Goal: Transaction & Acquisition: Purchase product/service

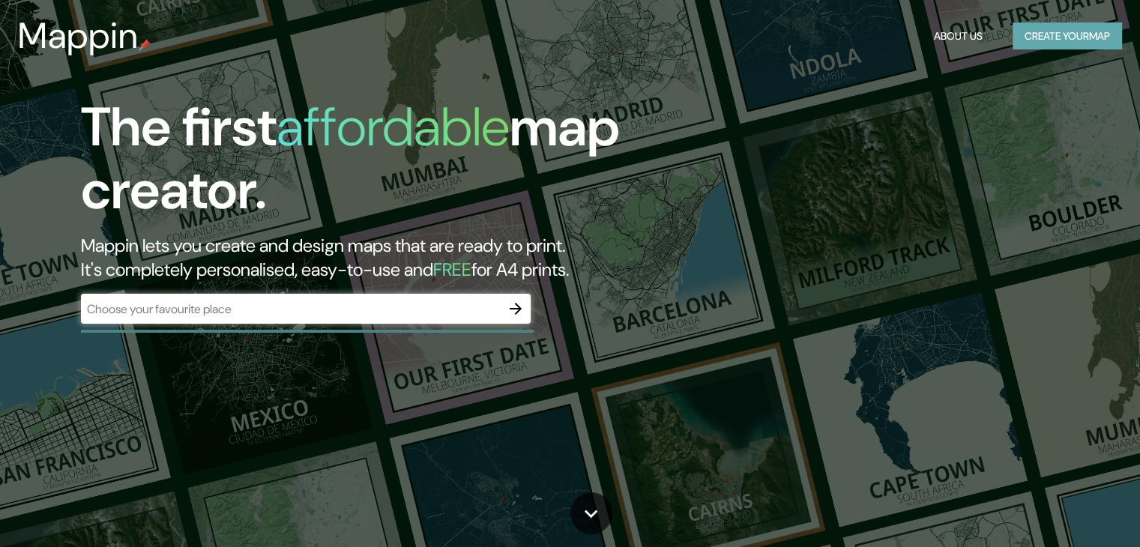
click at [1073, 46] on button "Create your map" at bounding box center [1066, 36] width 109 height 28
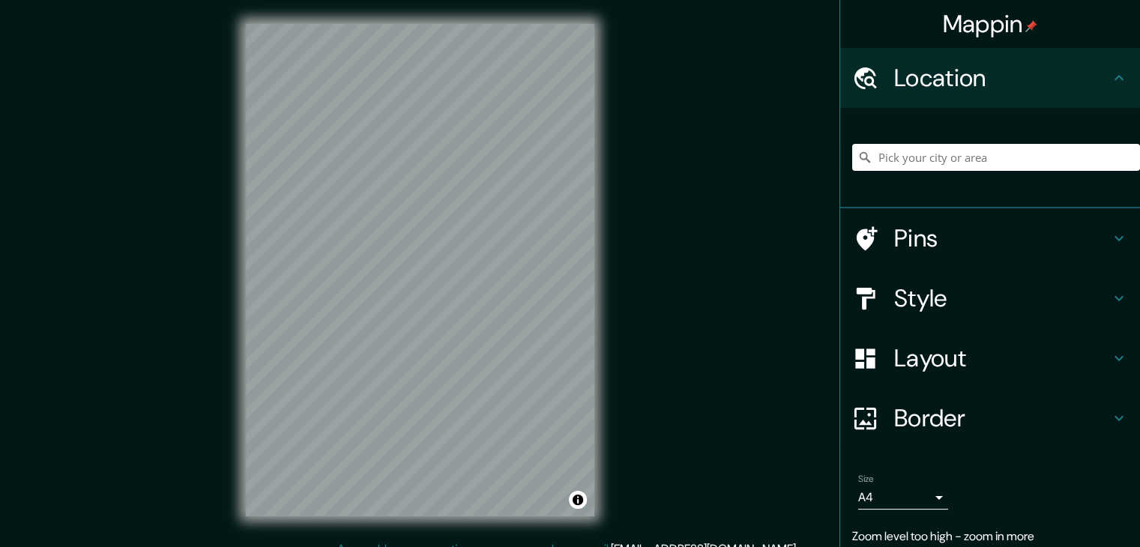
click at [614, 220] on div "© Mapbox © OpenStreetMap Improve this map" at bounding box center [420, 270] width 396 height 540
click at [725, 201] on div "Mappin Location Pins Style Layout Border Choose a border. Hint : you can make l…" at bounding box center [570, 282] width 1140 height 564
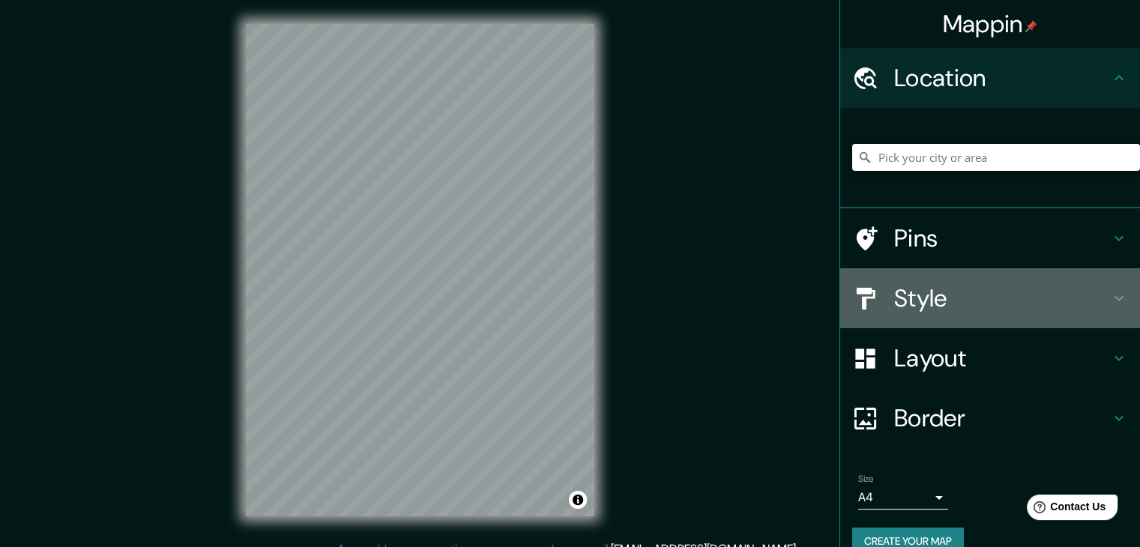
click at [1083, 292] on h4 "Style" at bounding box center [1002, 298] width 216 height 30
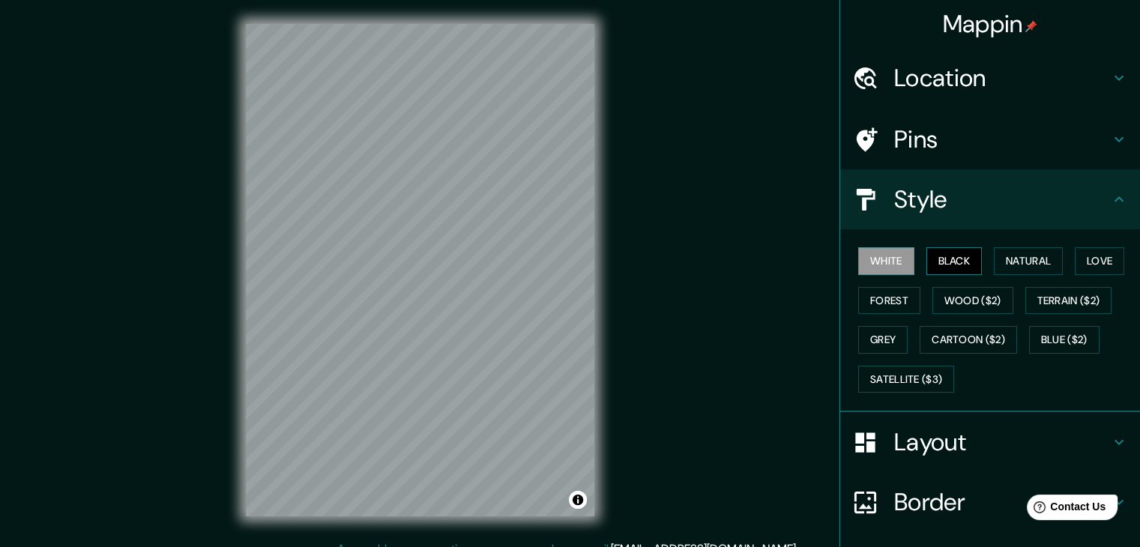
click at [958, 253] on button "Black" at bounding box center [954, 261] width 56 height 28
click at [1024, 253] on button "Natural" at bounding box center [1028, 261] width 69 height 28
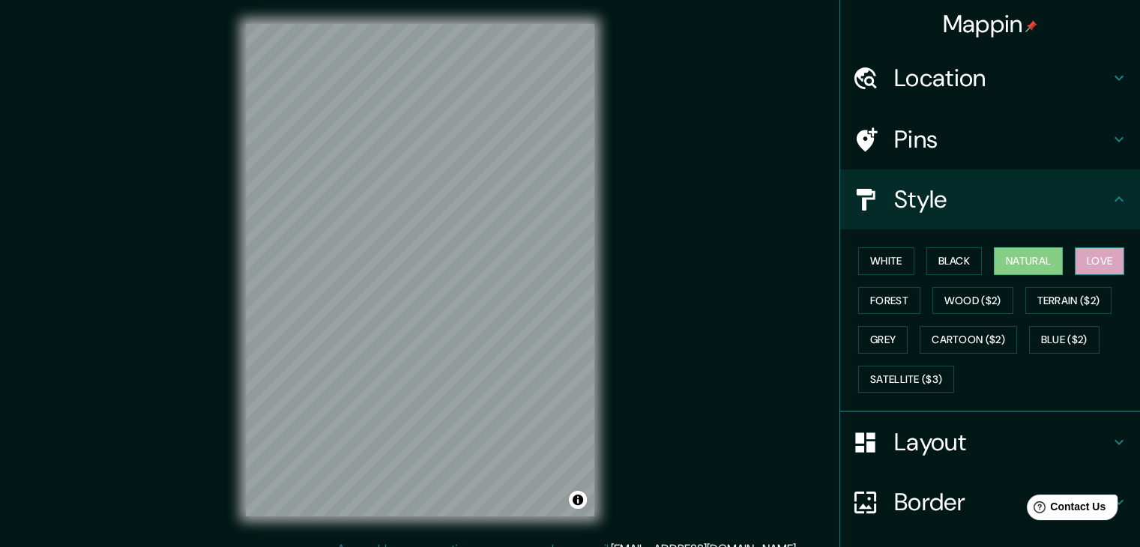
click at [1105, 267] on button "Love" at bounding box center [1099, 261] width 49 height 28
click at [872, 304] on button "Forest" at bounding box center [889, 301] width 62 height 28
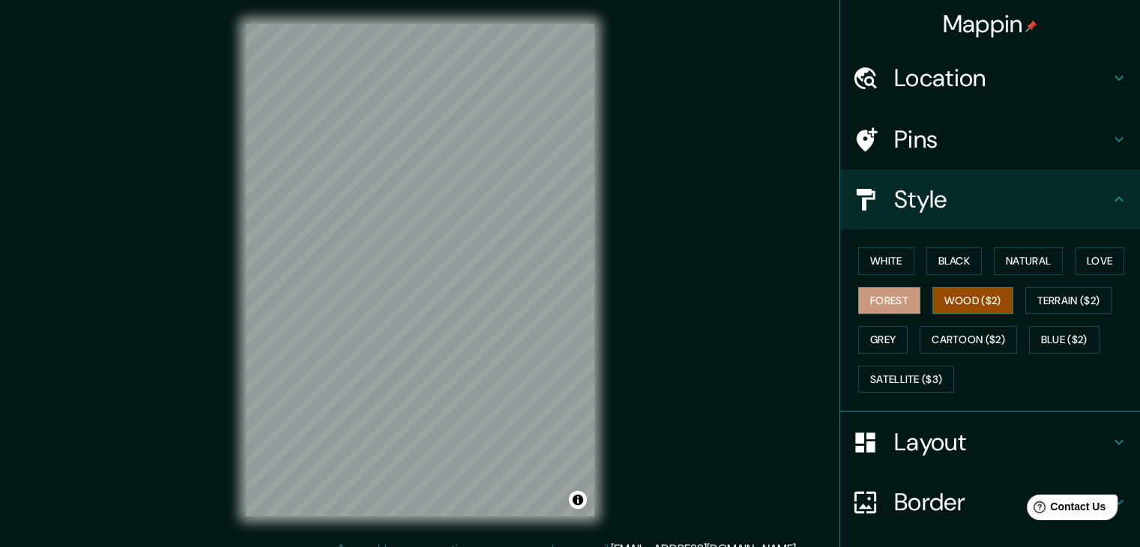
click at [974, 304] on button "Wood ($2)" at bounding box center [972, 301] width 81 height 28
click at [866, 340] on button "Grey" at bounding box center [882, 340] width 49 height 28
click at [878, 304] on button "Forest" at bounding box center [889, 301] width 62 height 28
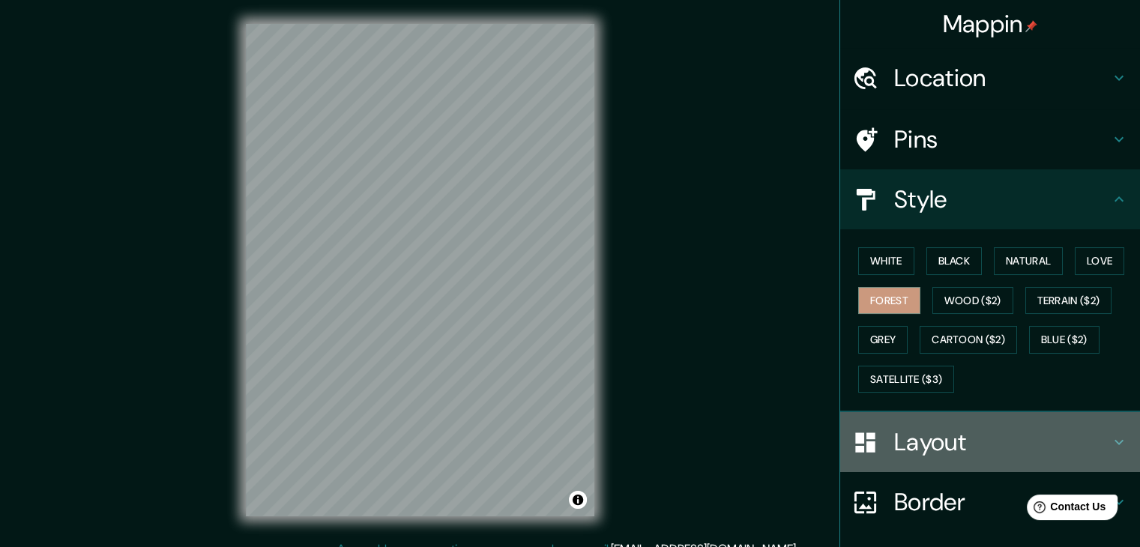
click at [1034, 455] on h4 "Layout" at bounding box center [1002, 442] width 216 height 30
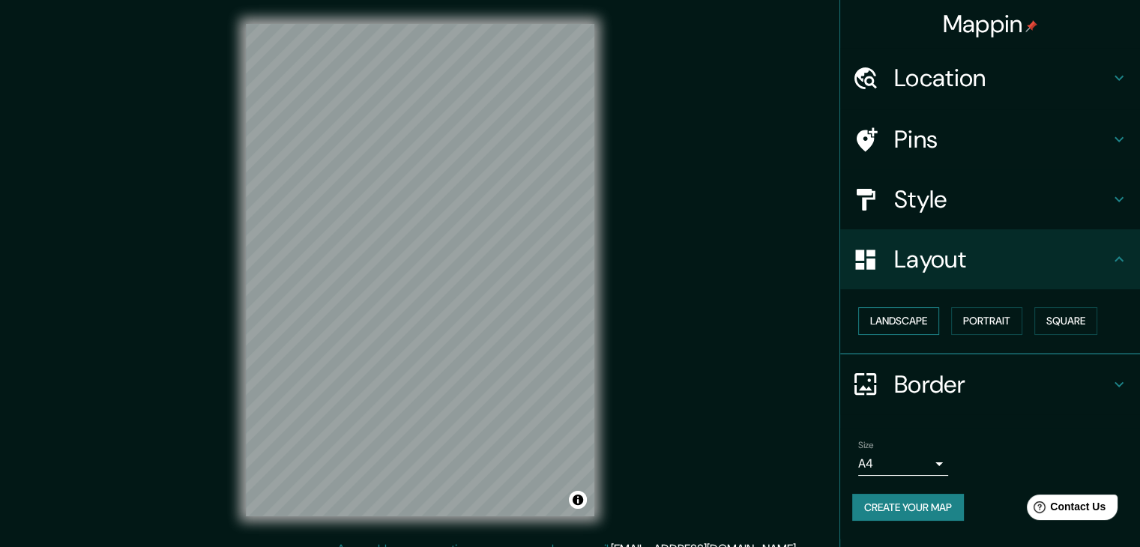
click at [915, 325] on button "Landscape" at bounding box center [898, 321] width 81 height 28
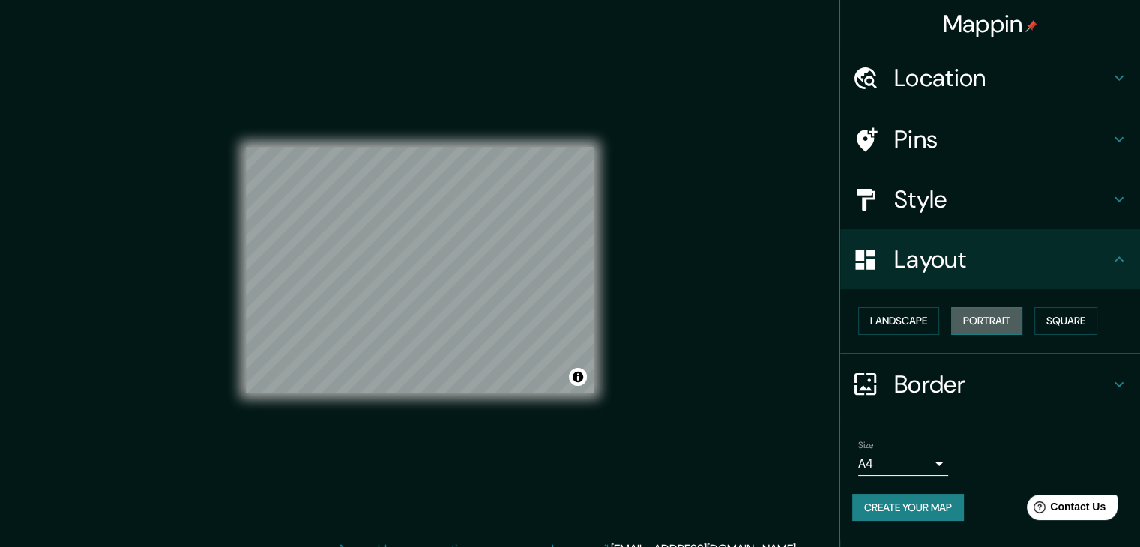
click at [996, 325] on button "Portrait" at bounding box center [986, 321] width 71 height 28
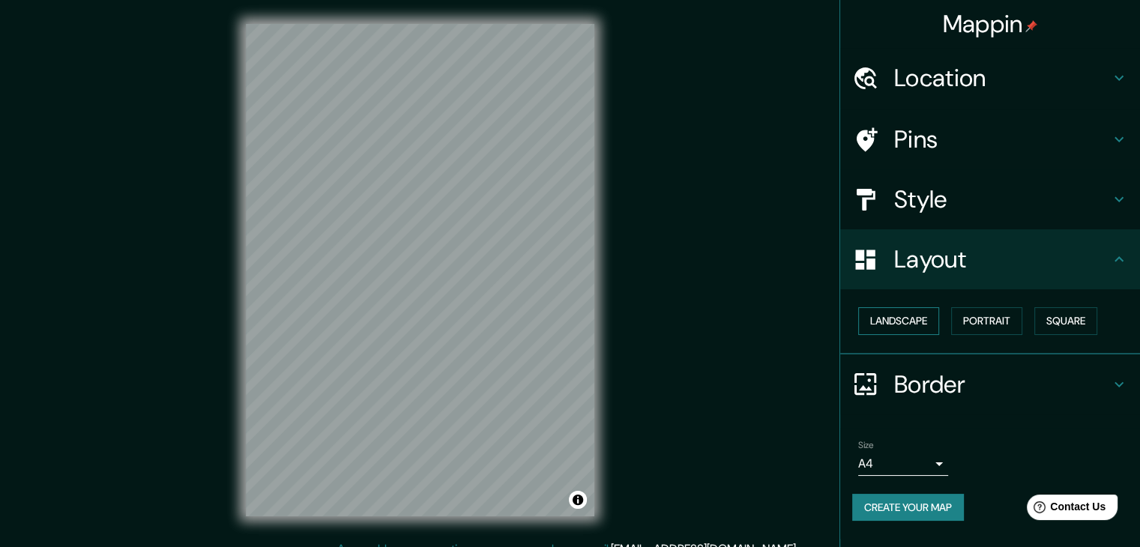
click at [909, 318] on button "Landscape" at bounding box center [898, 321] width 81 height 28
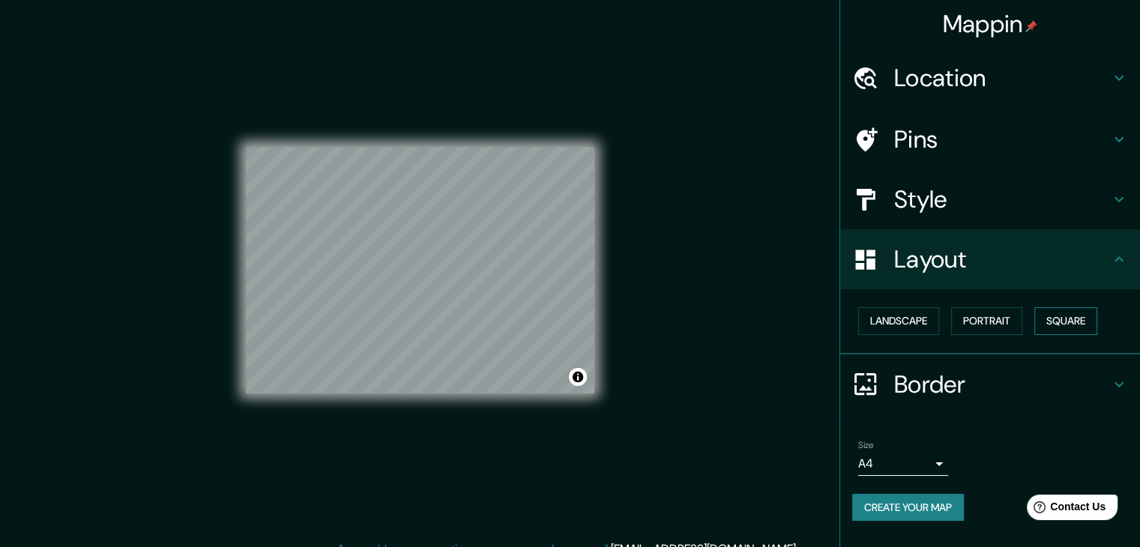
click at [1081, 319] on button "Square" at bounding box center [1065, 321] width 63 height 28
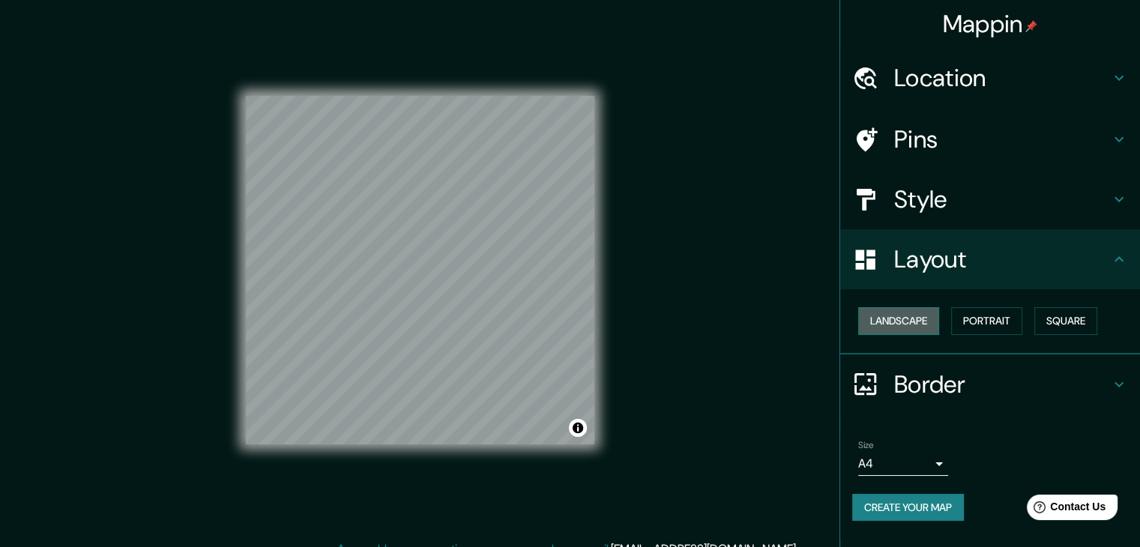
click at [908, 325] on button "Landscape" at bounding box center [898, 321] width 81 height 28
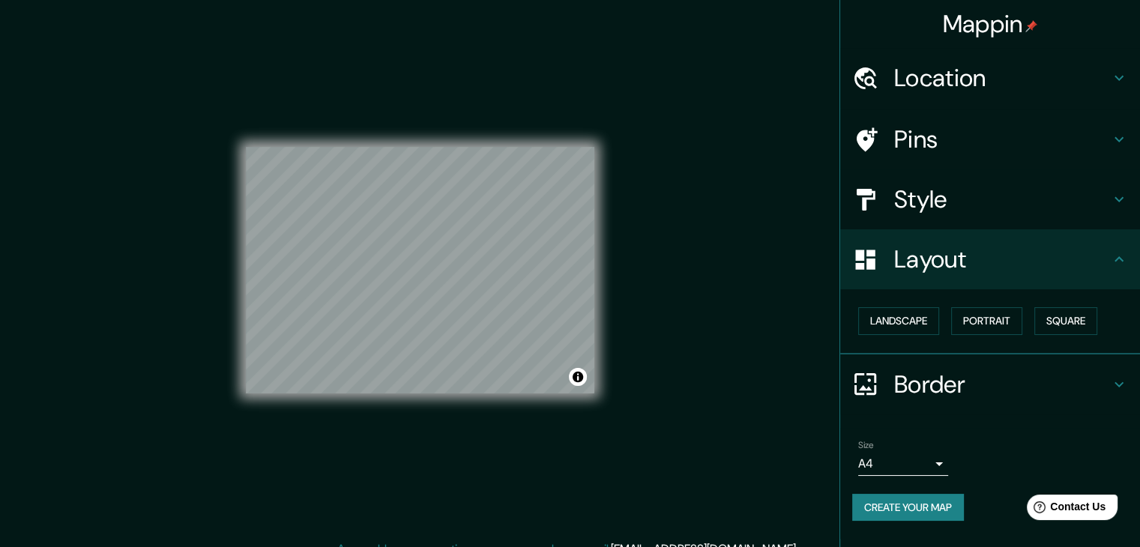
click at [964, 384] on h4 "Border" at bounding box center [1002, 384] width 216 height 30
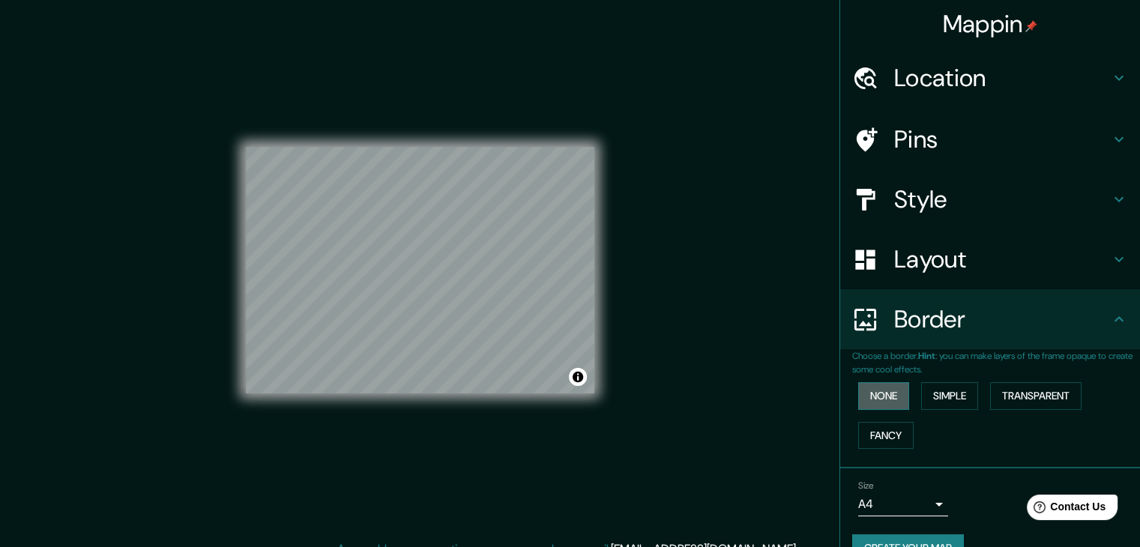
click at [883, 404] on button "None" at bounding box center [883, 396] width 51 height 28
click at [958, 399] on button "Simple" at bounding box center [949, 396] width 57 height 28
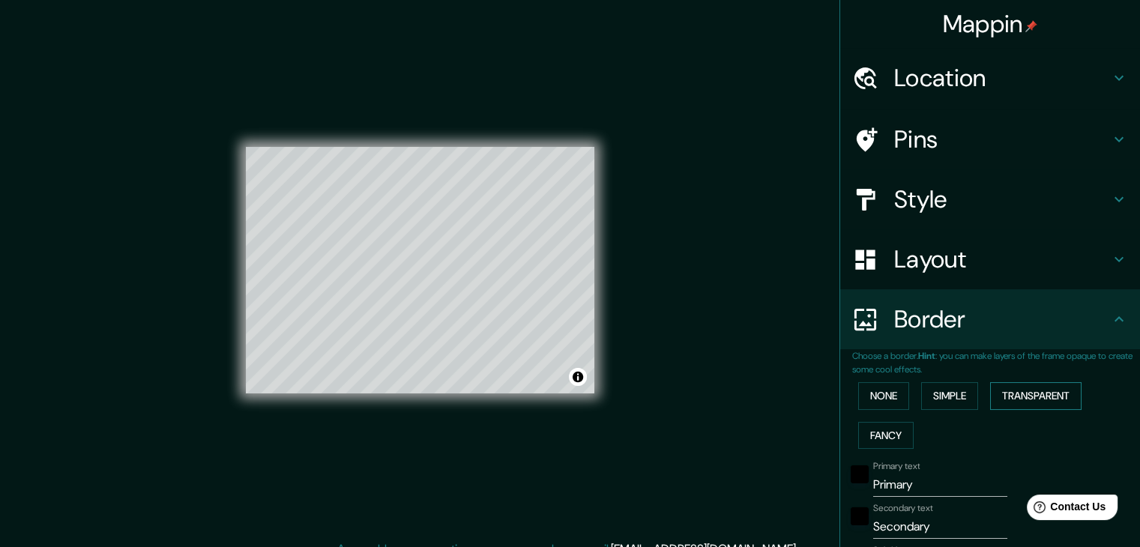
click at [1037, 401] on button "Transparent" at bounding box center [1035, 396] width 91 height 28
click at [869, 429] on button "Fancy" at bounding box center [885, 436] width 55 height 28
click at [881, 396] on button "None" at bounding box center [883, 396] width 51 height 28
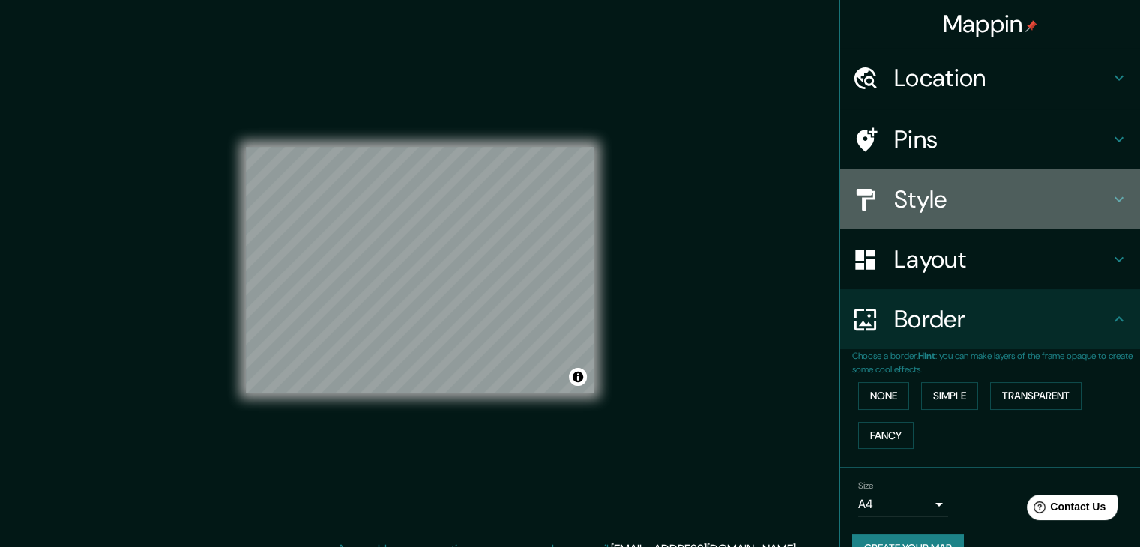
click at [977, 217] on div "Style" at bounding box center [990, 199] width 300 height 60
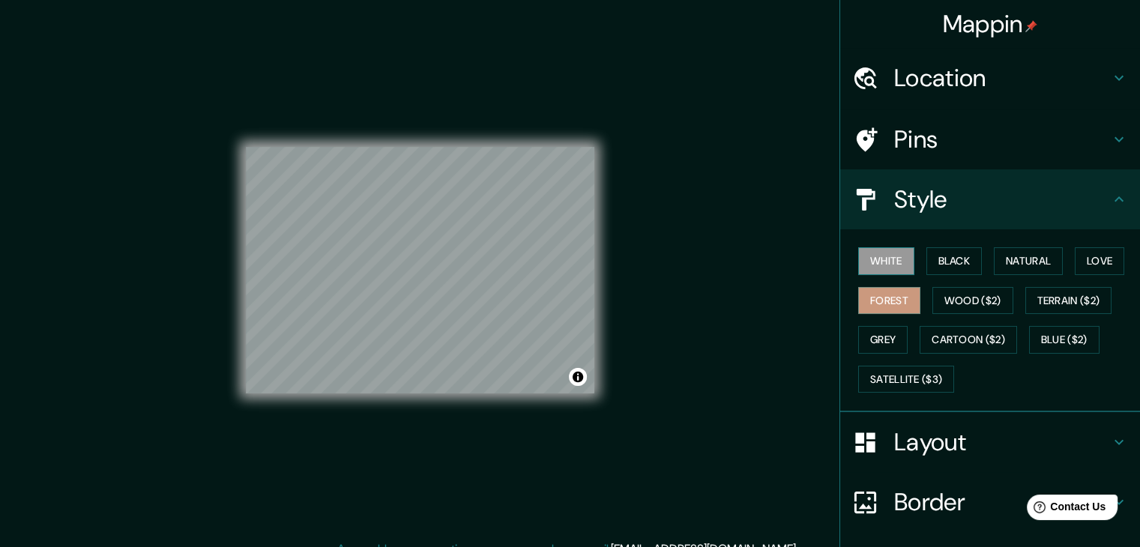
click at [871, 268] on button "White" at bounding box center [886, 261] width 56 height 28
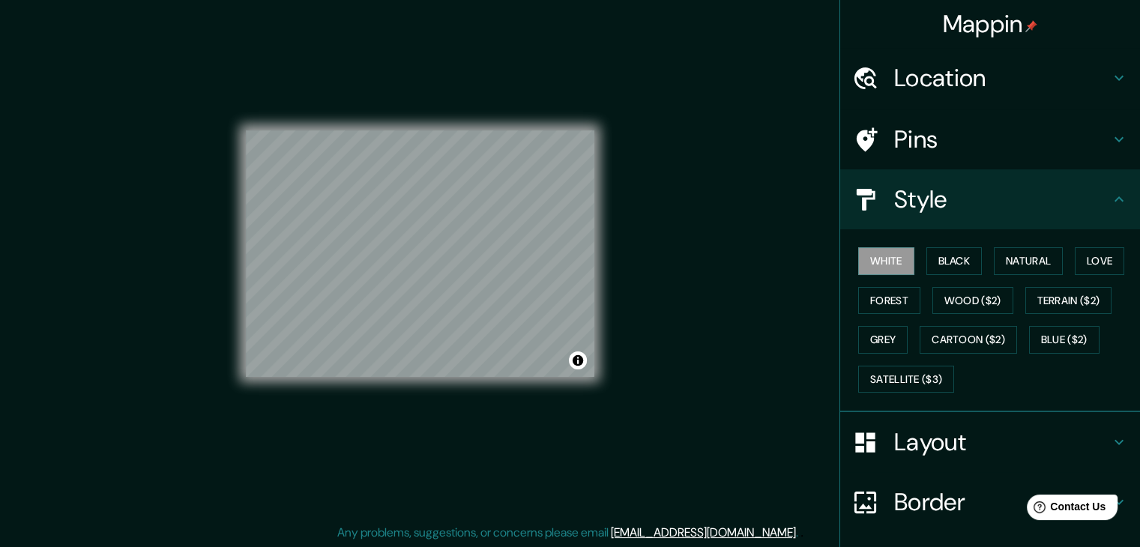
scroll to position [17, 0]
click at [968, 257] on button "Black" at bounding box center [954, 261] width 56 height 28
click at [1013, 258] on button "Natural" at bounding box center [1028, 261] width 69 height 28
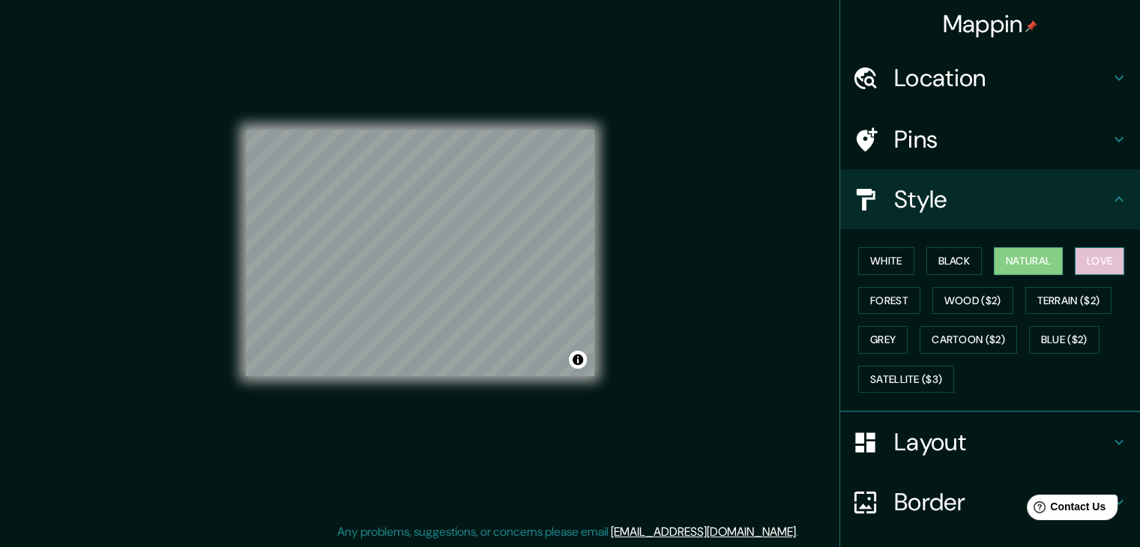
click at [1097, 264] on button "Love" at bounding box center [1099, 261] width 49 height 28
click at [992, 65] on h4 "Location" at bounding box center [1002, 78] width 216 height 30
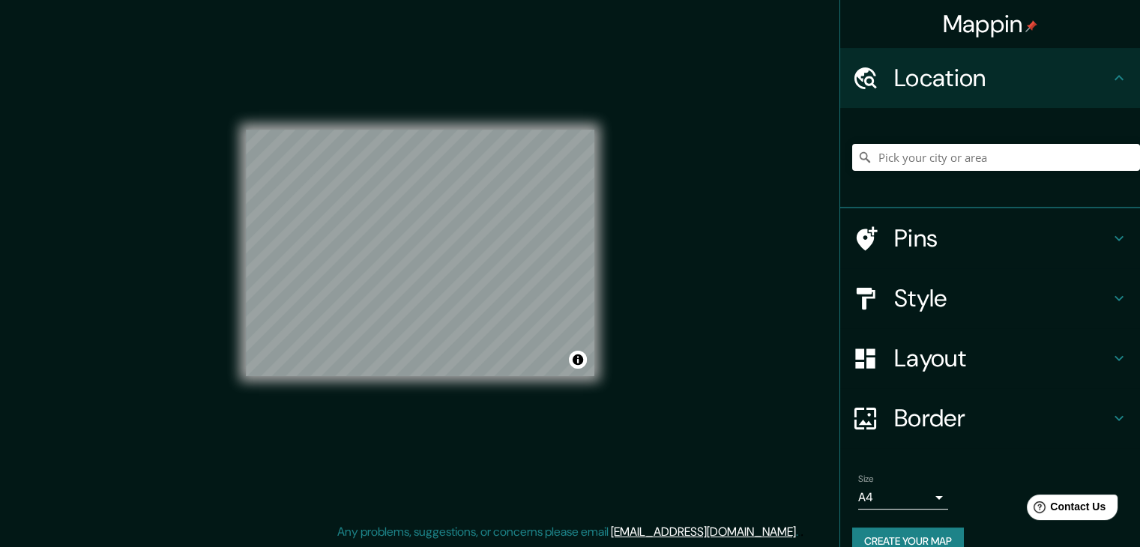
click at [1004, 73] on h4 "Location" at bounding box center [1002, 78] width 216 height 30
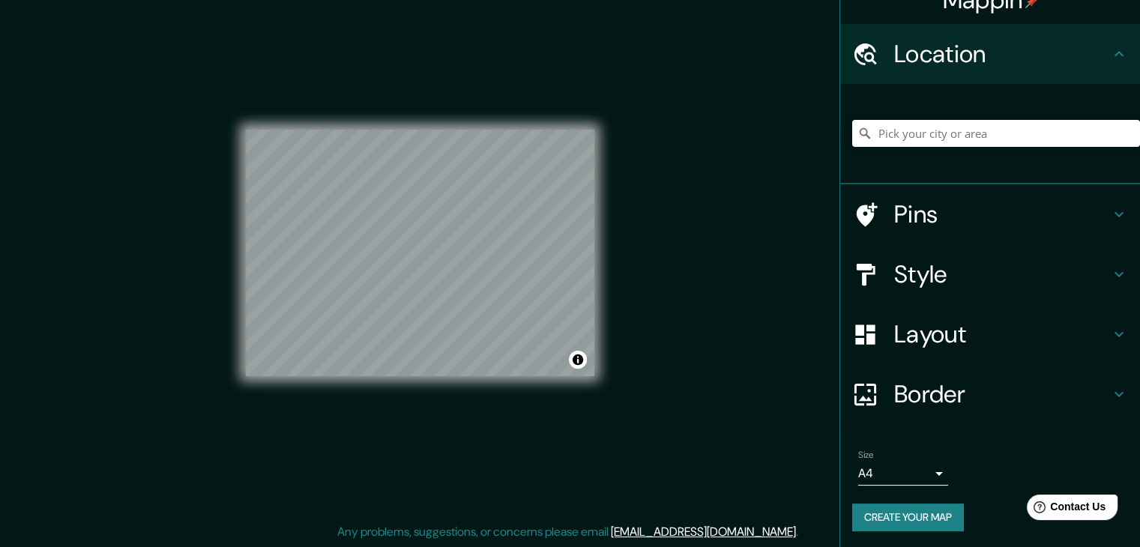
scroll to position [25, 0]
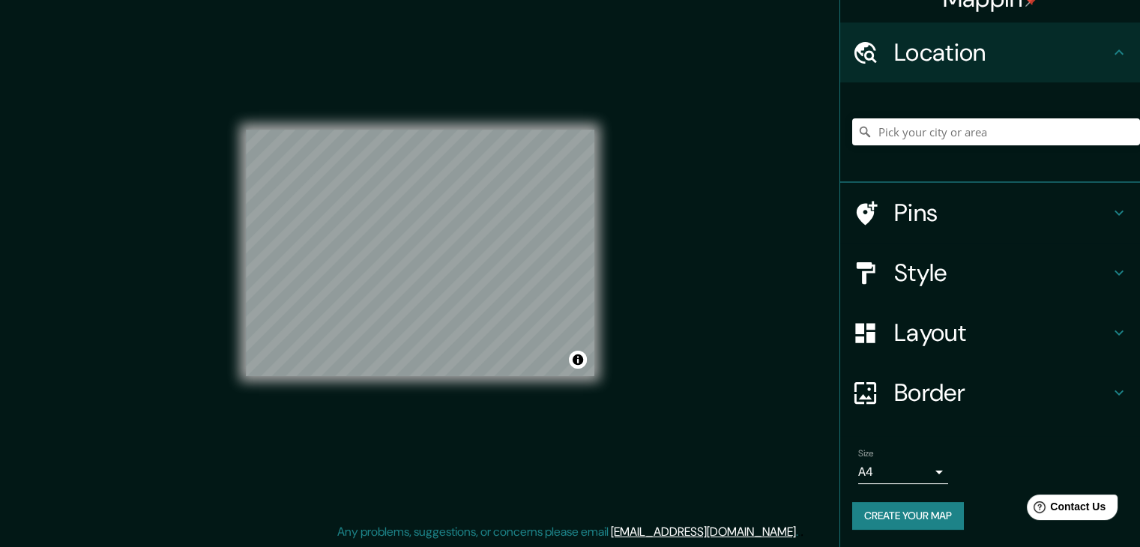
click at [911, 516] on button "Create your map" at bounding box center [908, 516] width 112 height 28
click at [893, 510] on button "Create your map" at bounding box center [908, 516] width 112 height 28
click at [894, 216] on h4 "Pins" at bounding box center [1002, 213] width 216 height 30
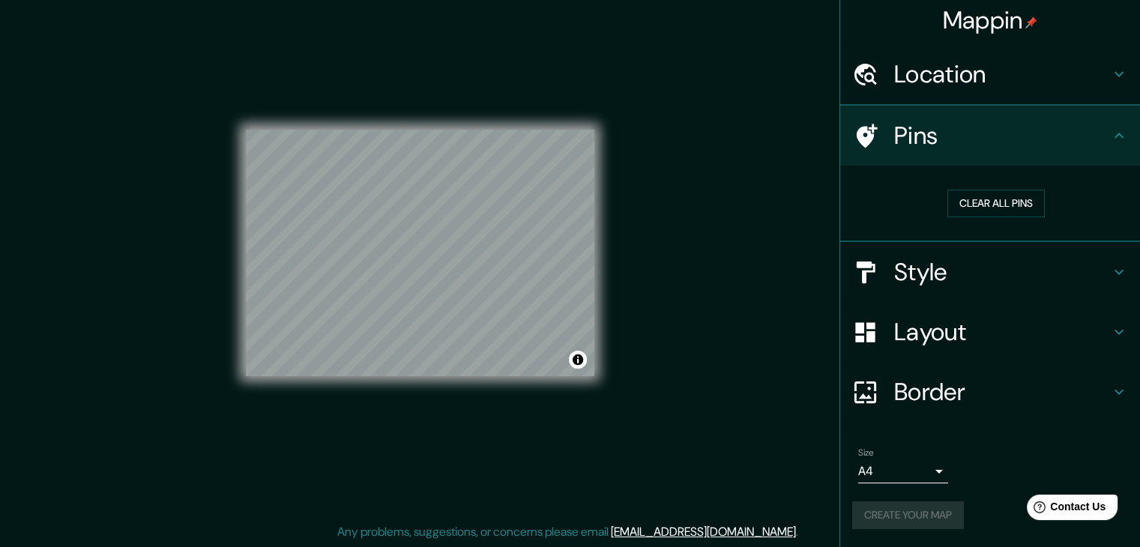
scroll to position [3, 0]
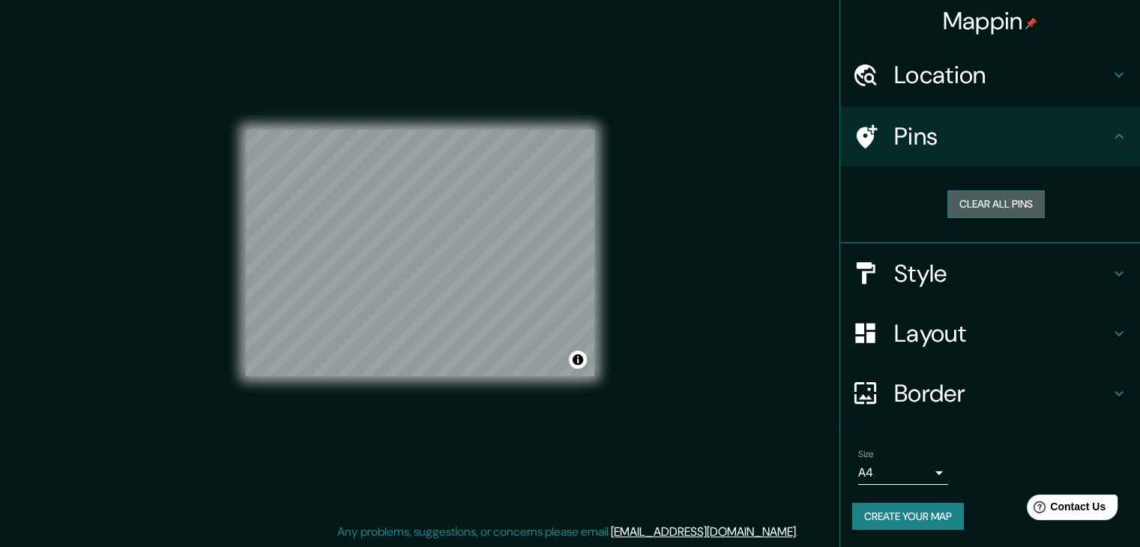
click at [963, 202] on button "Clear all pins" at bounding box center [995, 204] width 97 height 28
click at [970, 201] on button "Clear all pins" at bounding box center [995, 204] width 97 height 28
click at [934, 291] on div "Style" at bounding box center [990, 274] width 300 height 60
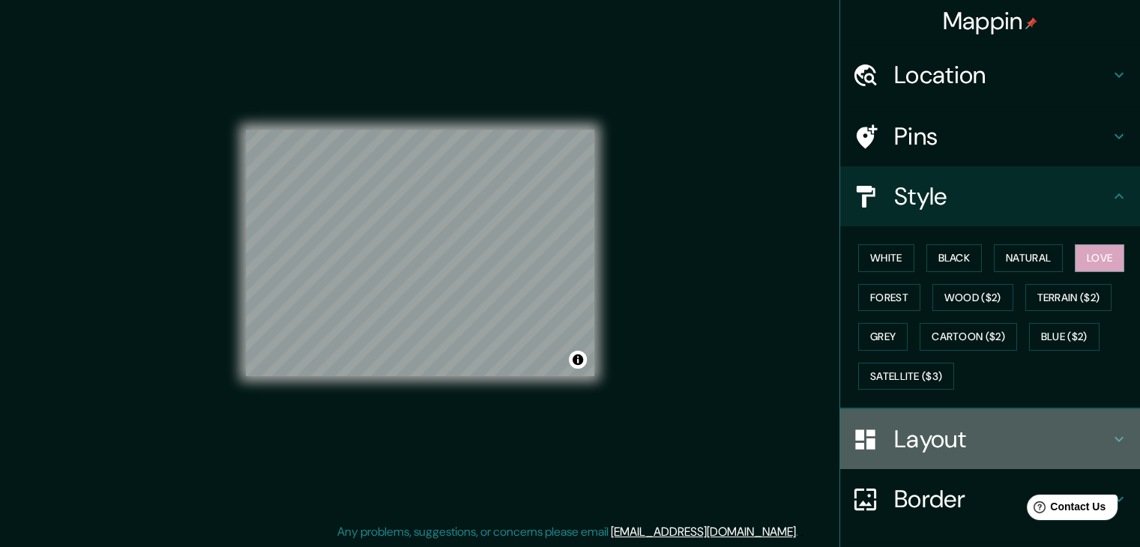
click at [950, 424] on h4 "Layout" at bounding box center [1002, 439] width 216 height 30
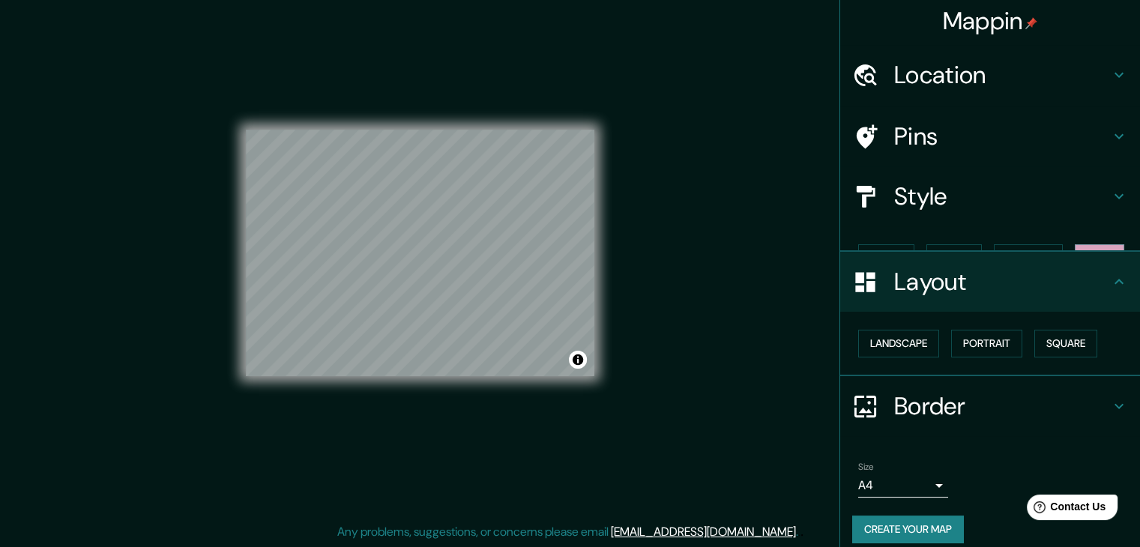
scroll to position [0, 0]
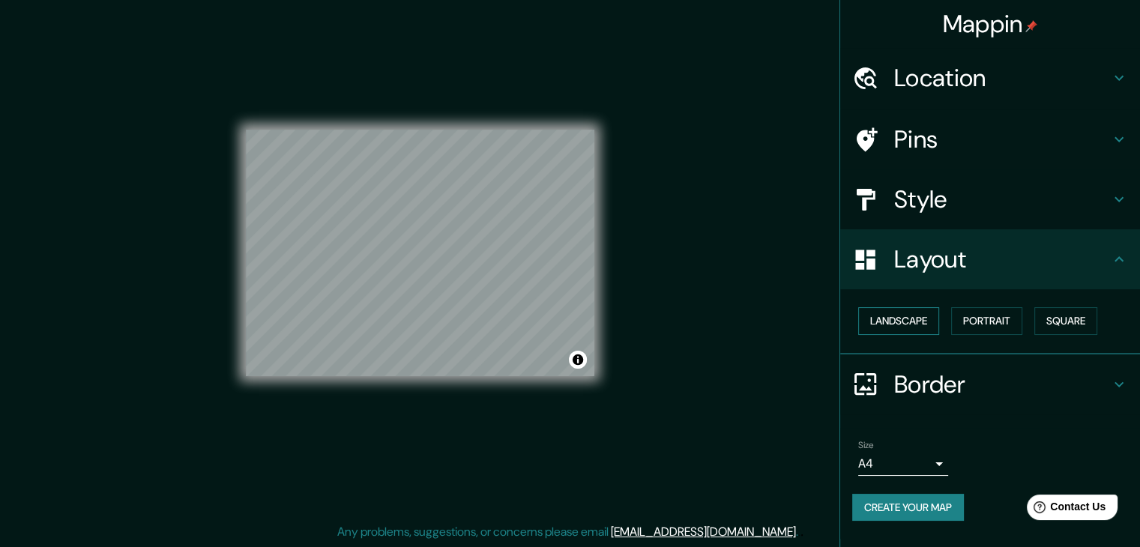
click at [900, 318] on button "Landscape" at bounding box center [898, 321] width 81 height 28
click at [1013, 321] on button "Portrait" at bounding box center [986, 321] width 71 height 28
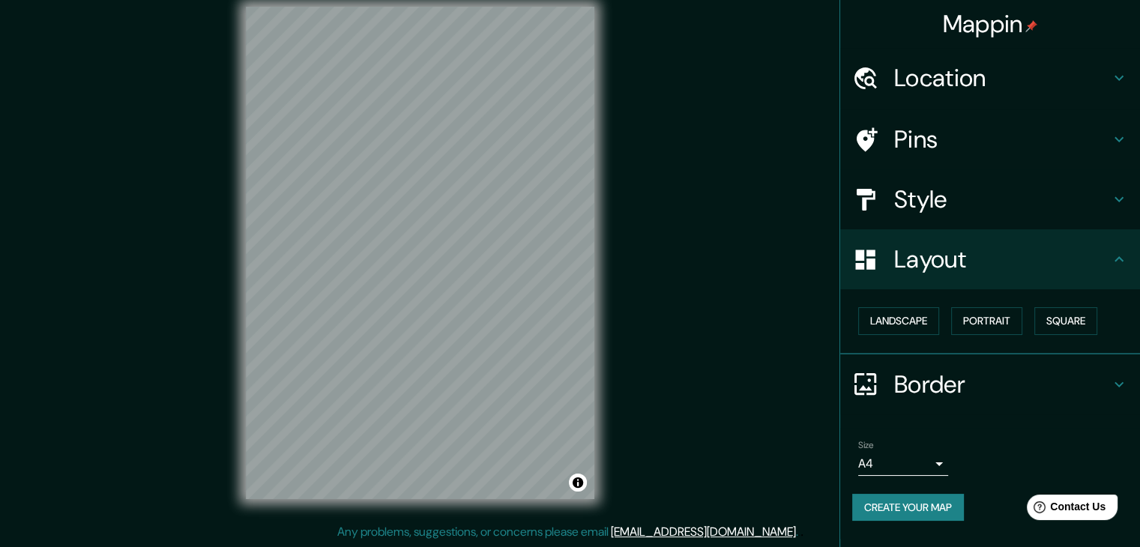
click at [949, 504] on button "Create your map" at bounding box center [908, 508] width 112 height 28
click at [442, 217] on div at bounding box center [444, 218] width 12 height 12
click at [456, 268] on div at bounding box center [456, 268] width 12 height 12
